Goal: Information Seeking & Learning: Learn about a topic

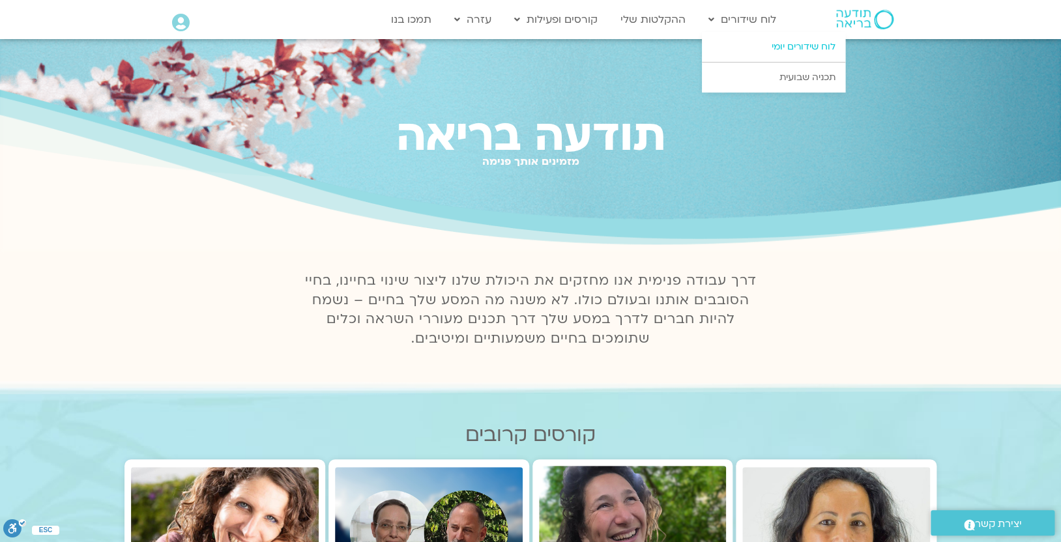
click at [779, 40] on link "לוח שידורים יומי" at bounding box center [773, 47] width 143 height 30
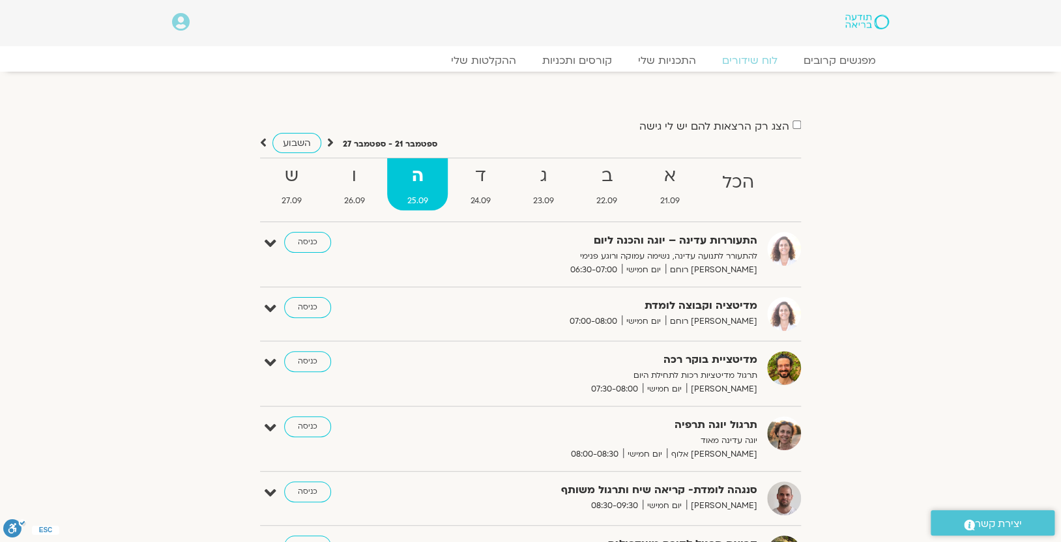
click at [179, 19] on icon at bounding box center [181, 22] width 18 height 18
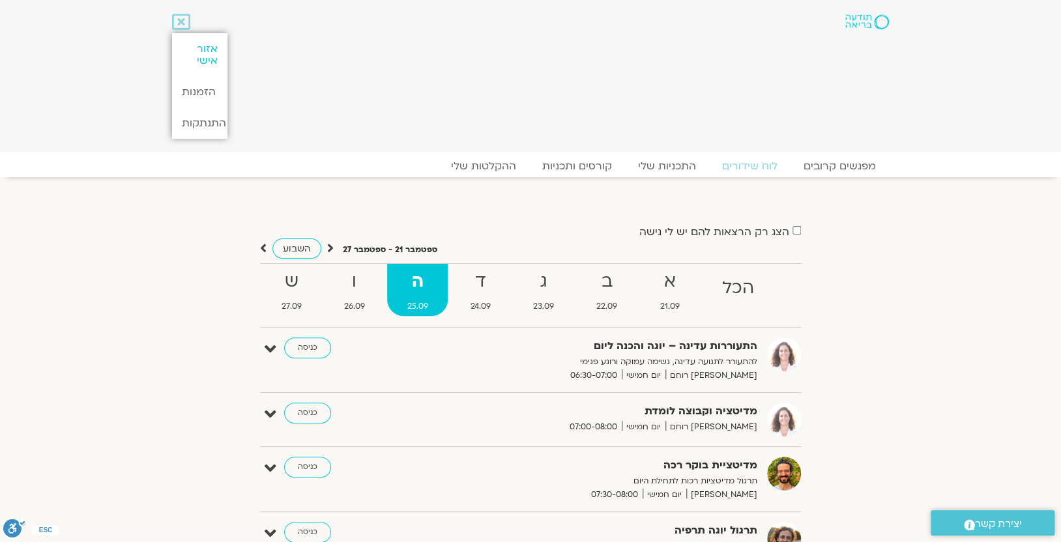
click at [205, 46] on link "אזור אישי" at bounding box center [199, 54] width 55 height 43
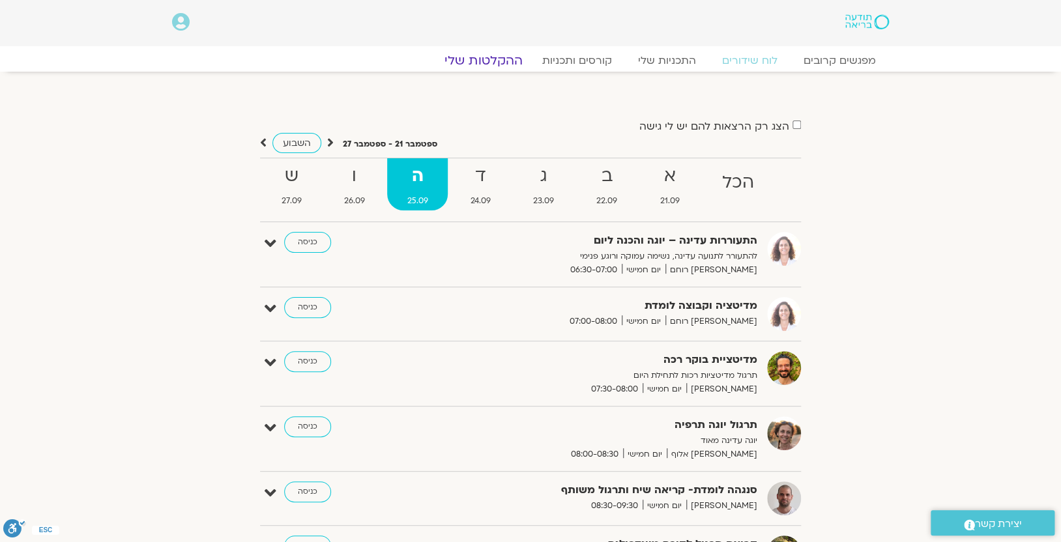
click at [502, 57] on link "ההקלטות שלי" at bounding box center [483, 61] width 109 height 16
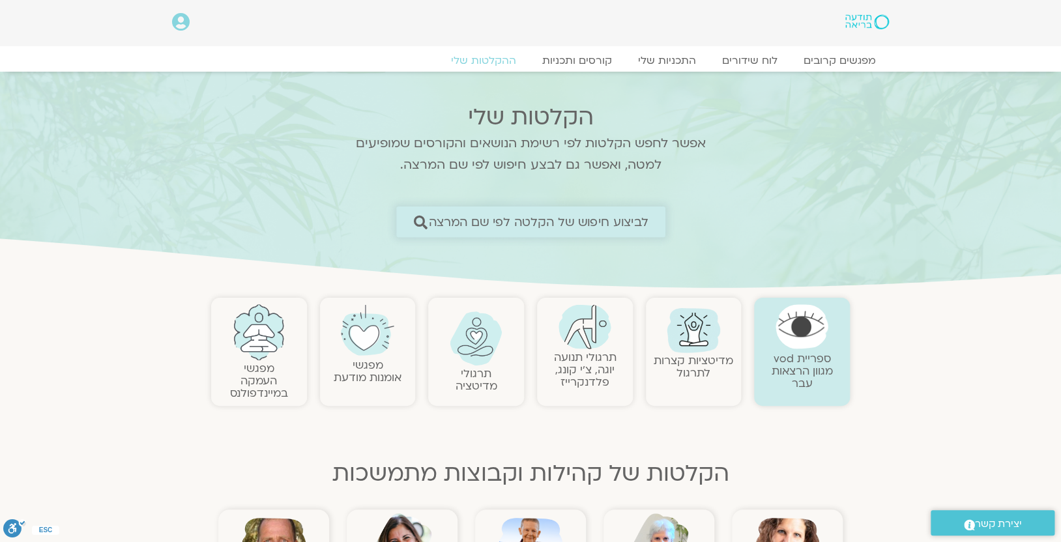
click at [573, 215] on span "לביצוע חיפוש של הקלטה לפי שם המרצה" at bounding box center [539, 222] width 220 height 14
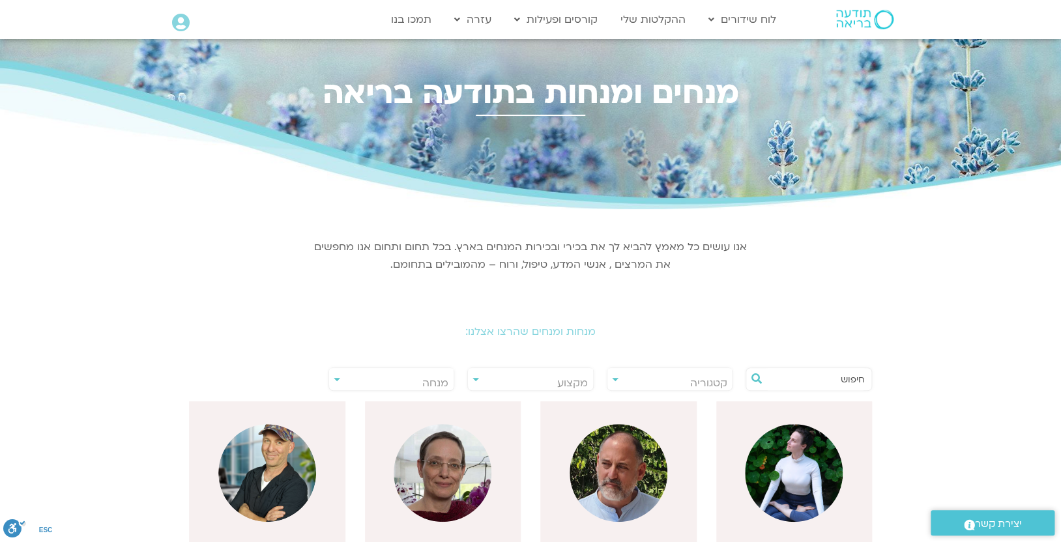
click at [826, 380] on input "text" at bounding box center [815, 379] width 99 height 22
type input "r"
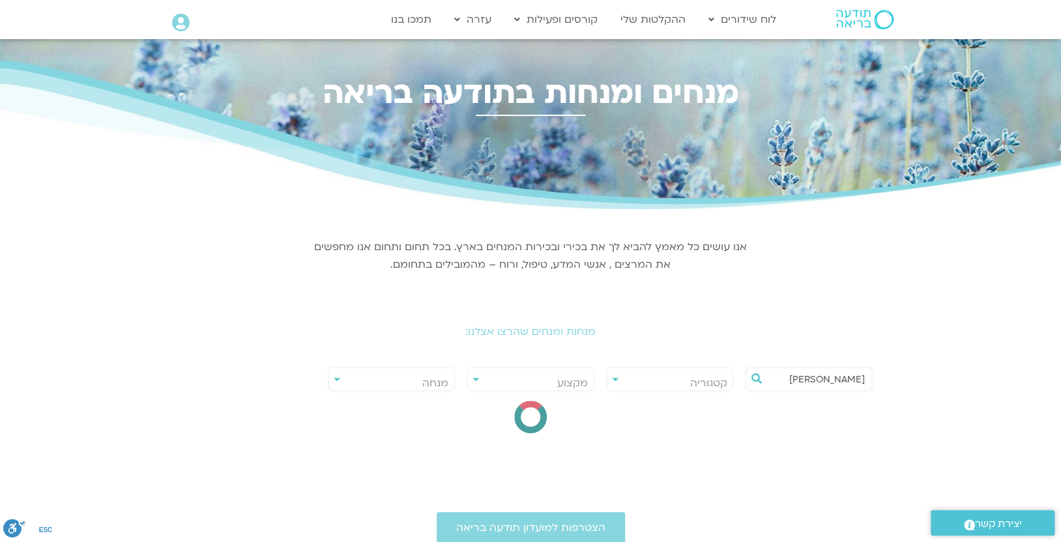
type input "[PERSON_NAME]"
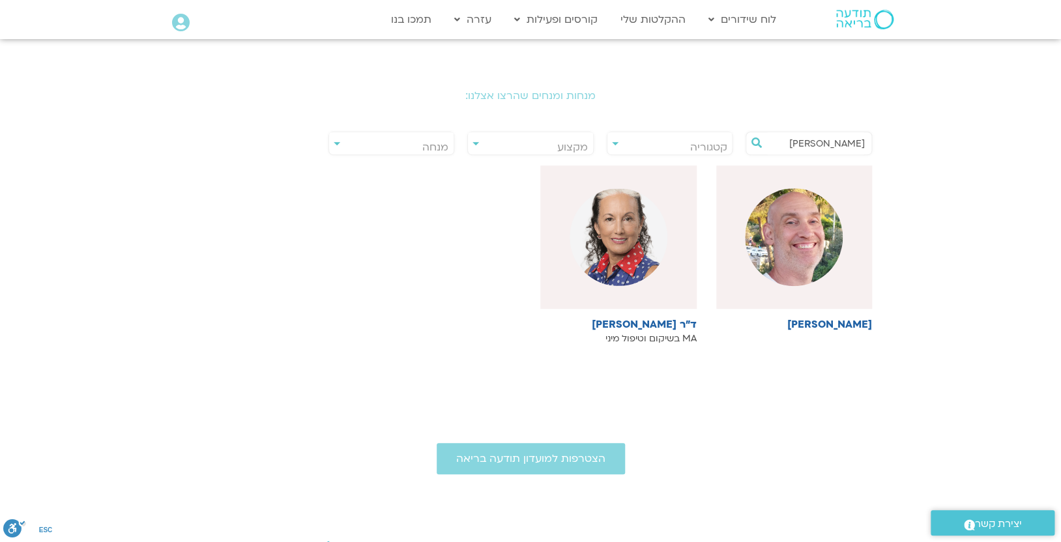
scroll to position [254, 0]
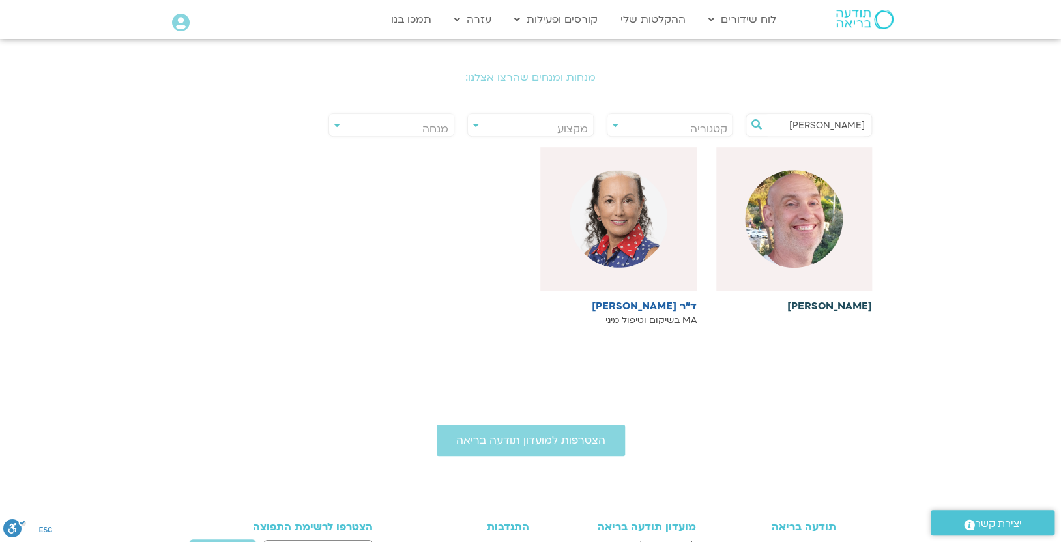
click at [794, 203] on img at bounding box center [794, 219] width 98 height 98
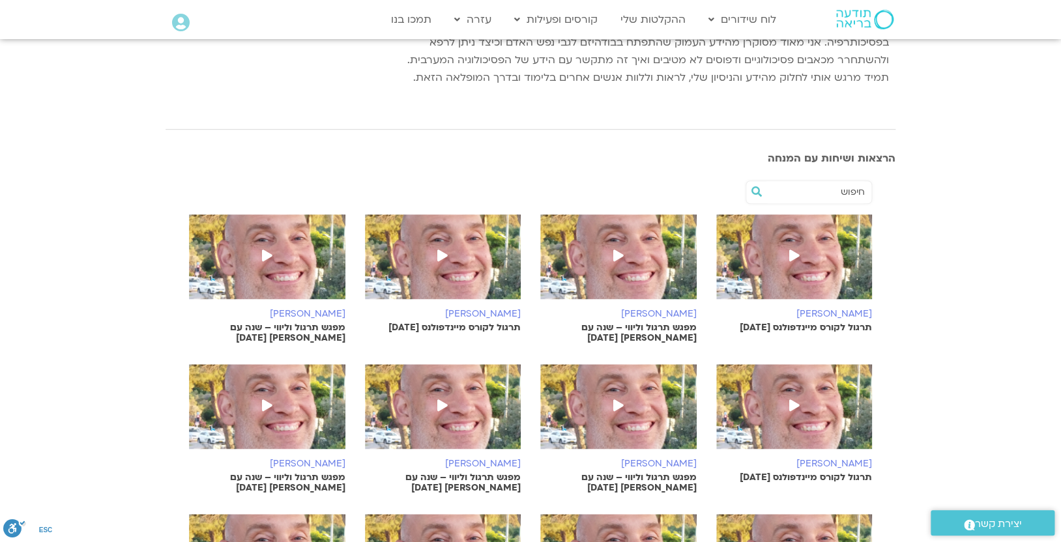
scroll to position [377, 0]
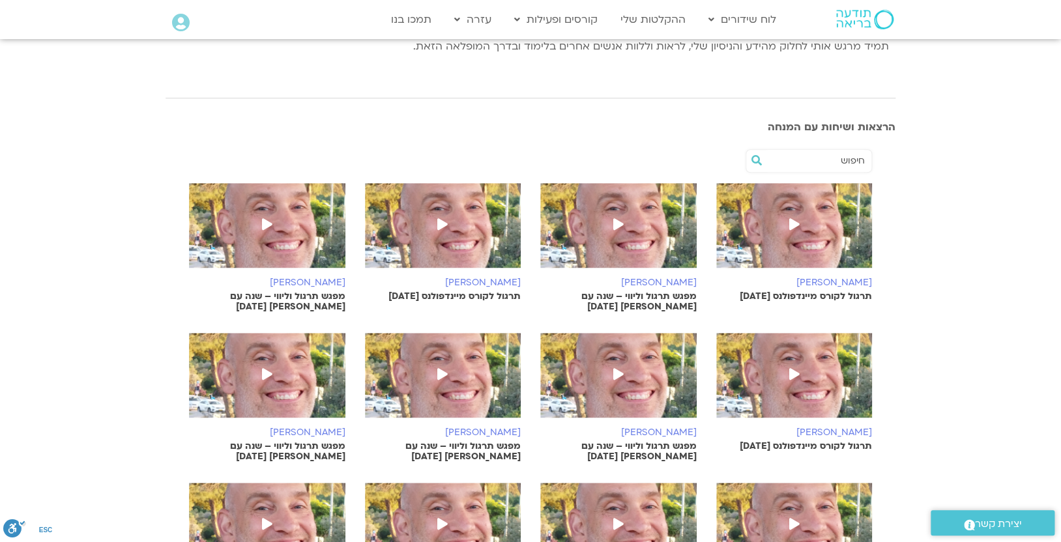
click at [637, 207] on img at bounding box center [618, 232] width 156 height 98
